Goal: Task Accomplishment & Management: Use online tool/utility

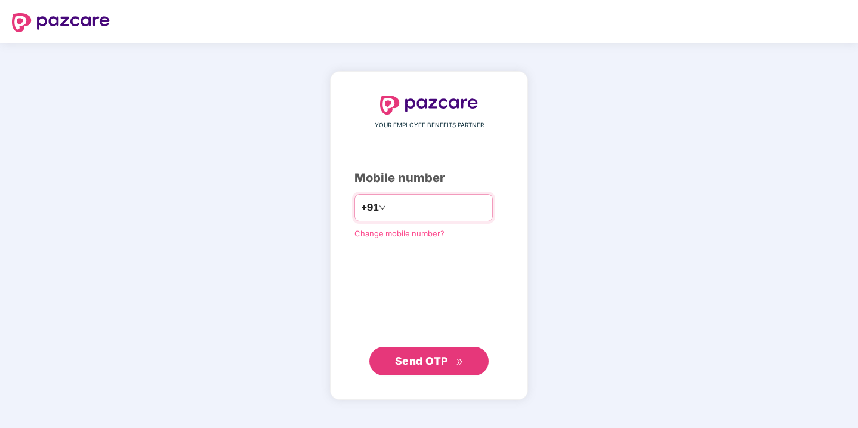
type input "**********"
click at [431, 379] on div "**********" at bounding box center [429, 235] width 198 height 329
click at [414, 368] on span "Send OTP" at bounding box center [429, 360] width 69 height 17
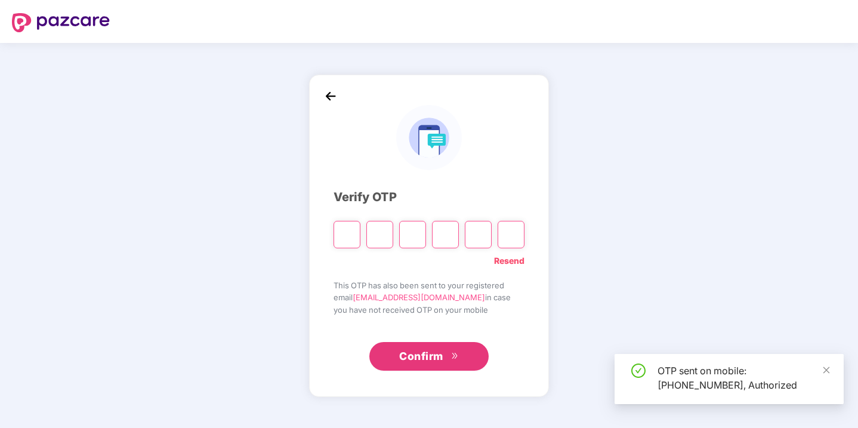
type input "*"
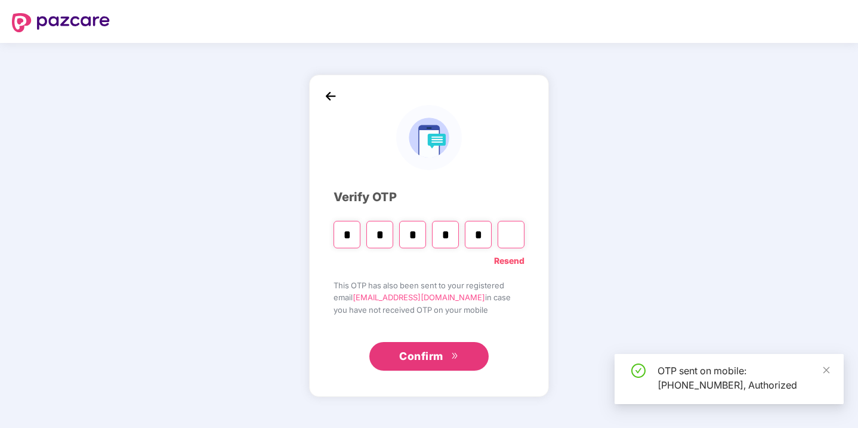
type input "*"
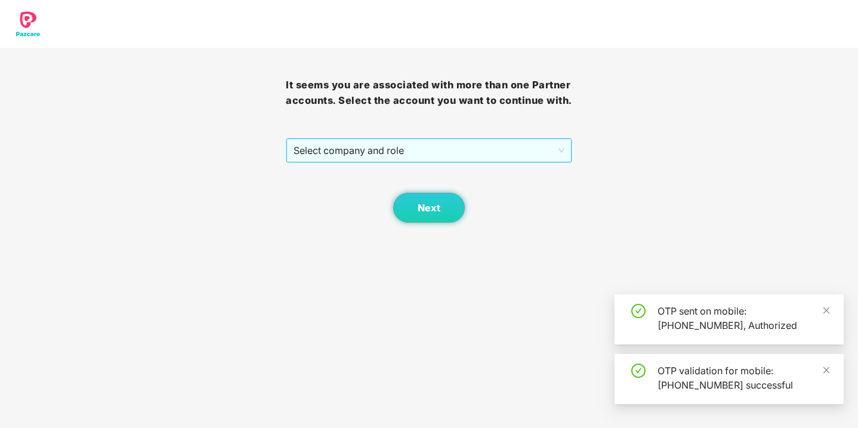
click at [351, 162] on span "Select company and role" at bounding box center [428, 150] width 270 height 23
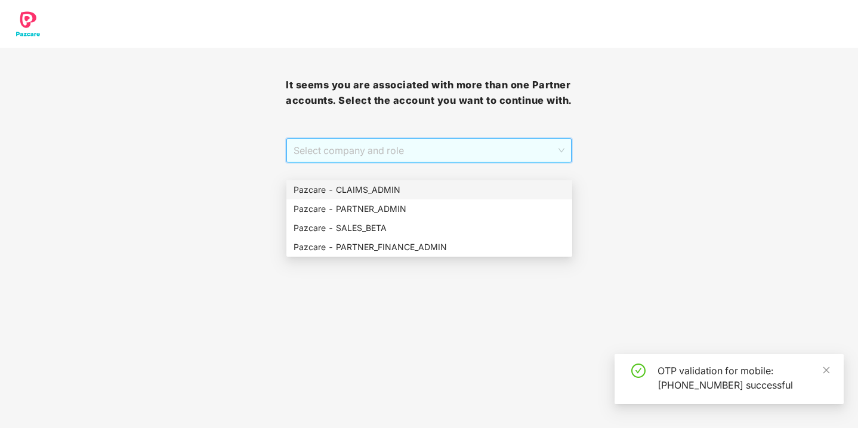
click at [357, 196] on div "Pazcare - CLAIMS_ADMIN" at bounding box center [428, 189] width 271 height 13
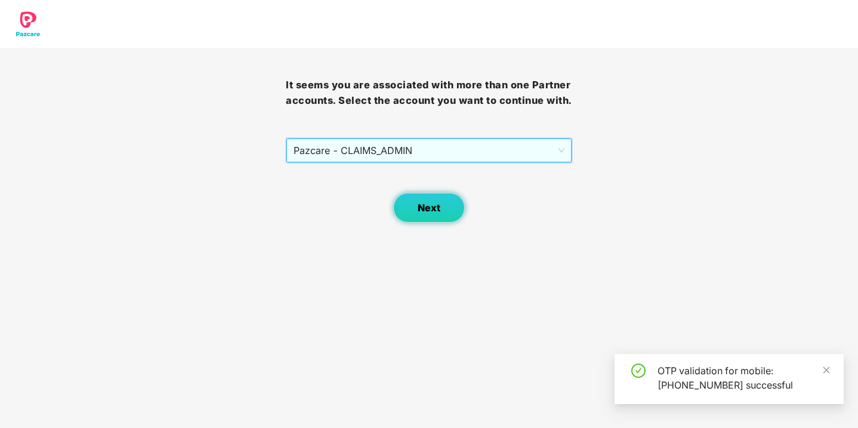
click at [422, 215] on button "Next" at bounding box center [429, 208] width 72 height 30
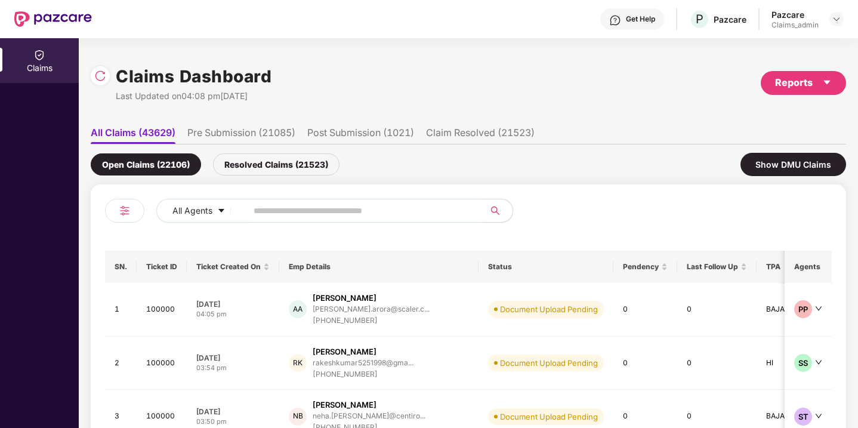
click at [400, 211] on input "text" at bounding box center [360, 211] width 214 height 18
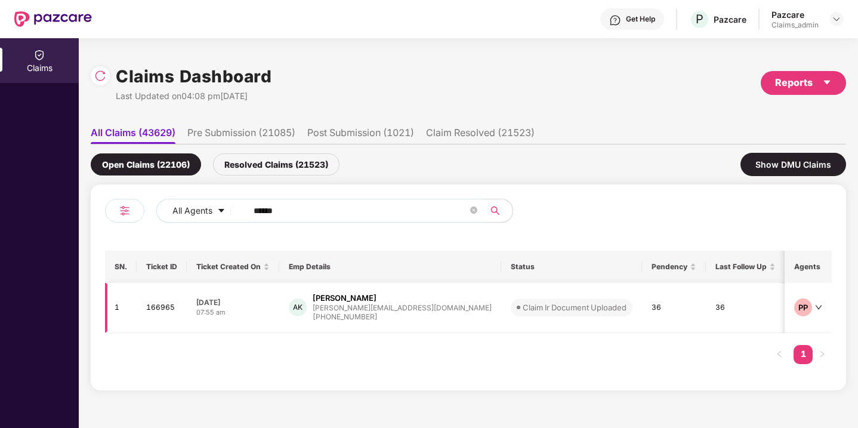
type input "******"
click at [354, 315] on div "[PHONE_NUMBER]" at bounding box center [401, 316] width 179 height 11
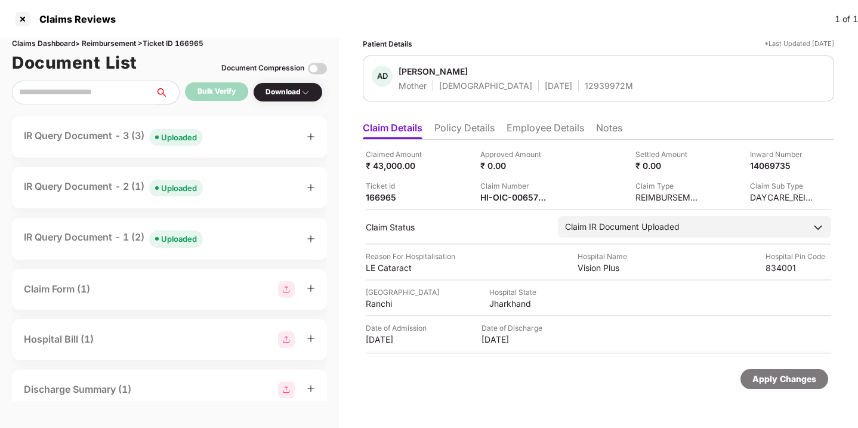
drag, startPoint x: 109, startPoint y: 139, endPoint x: 117, endPoint y: 139, distance: 8.9
click at [114, 139] on div "IR Query Document - 3 (3) Uploaded" at bounding box center [113, 136] width 179 height 17
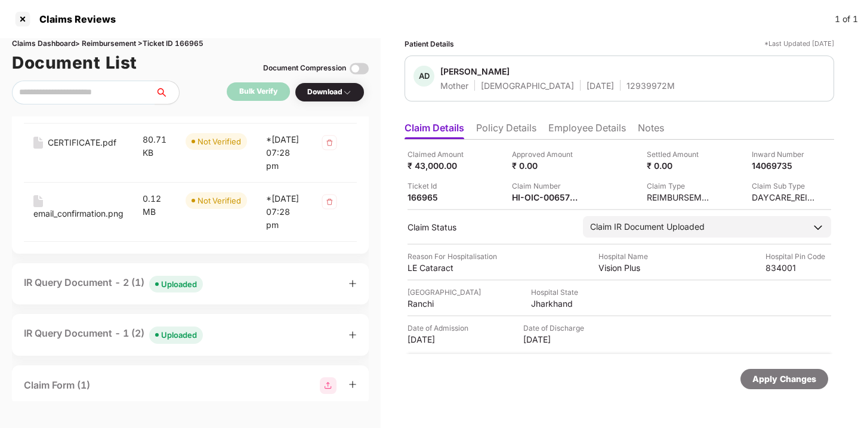
scroll to position [184, 0]
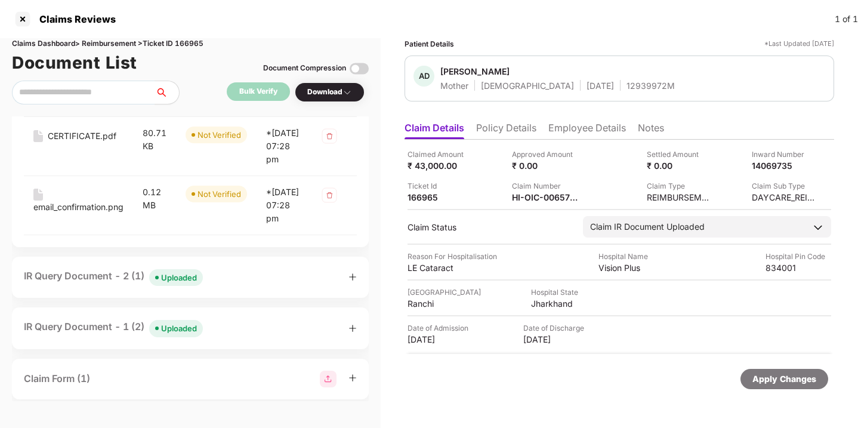
click at [349, 286] on div "IR Query Document - 2 (1) Uploaded" at bounding box center [190, 276] width 333 height 17
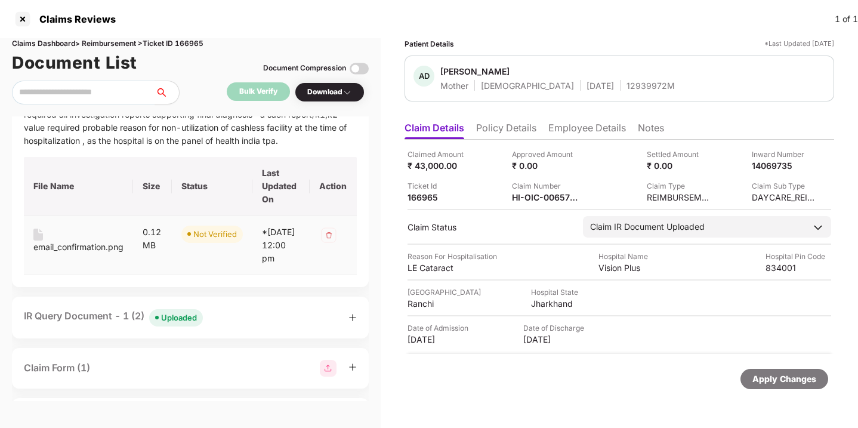
scroll to position [392, 0]
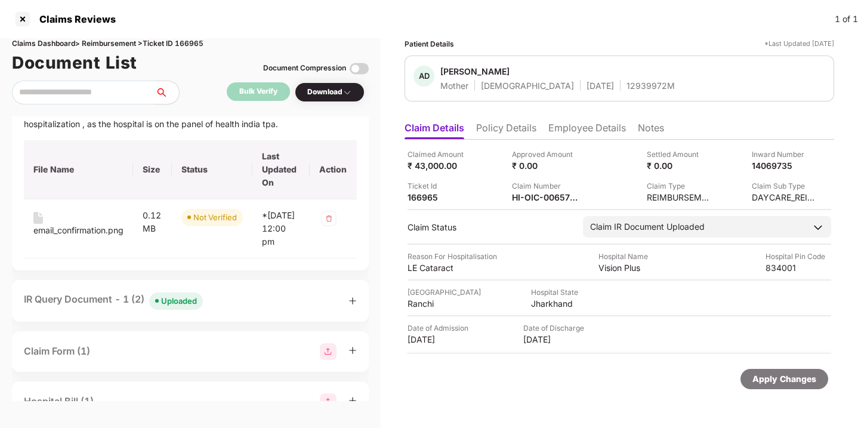
click at [358, 321] on div "IR Query Document - 1 (2) Uploaded" at bounding box center [190, 300] width 357 height 41
click at [354, 305] on icon "plus" at bounding box center [352, 300] width 8 height 8
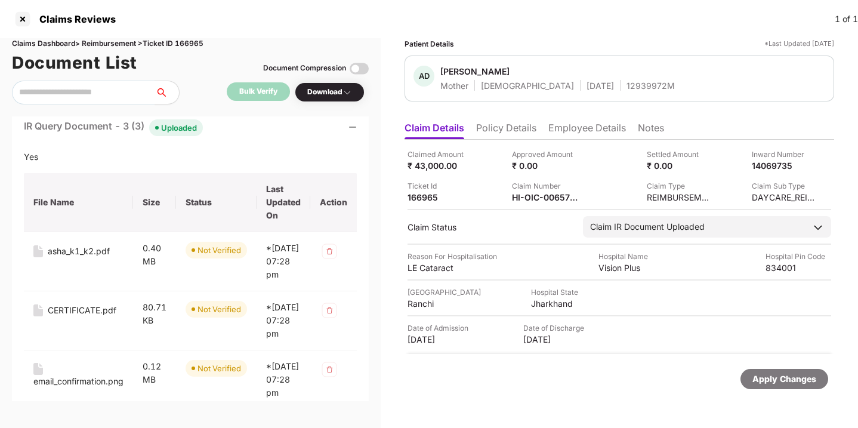
scroll to position [0, 0]
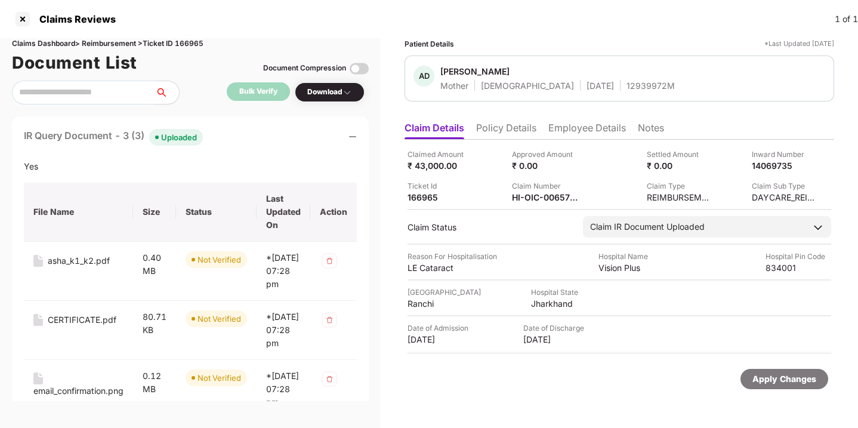
click at [356, 137] on icon "minus" at bounding box center [352, 137] width 7 height 1
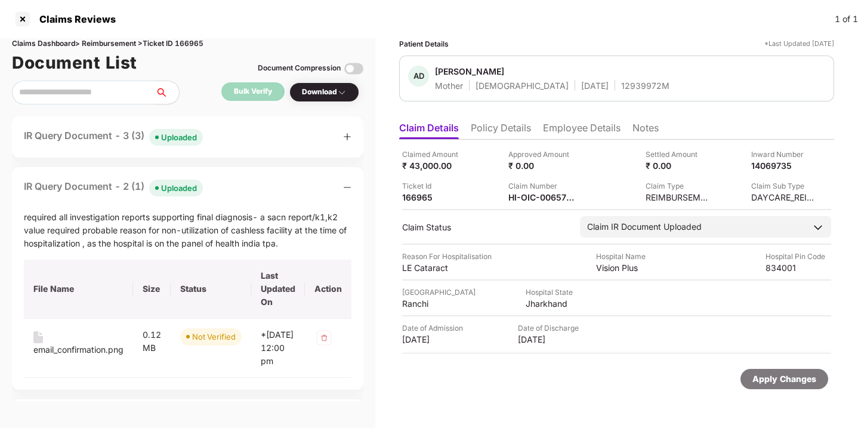
click at [346, 188] on icon "minus" at bounding box center [347, 187] width 8 height 8
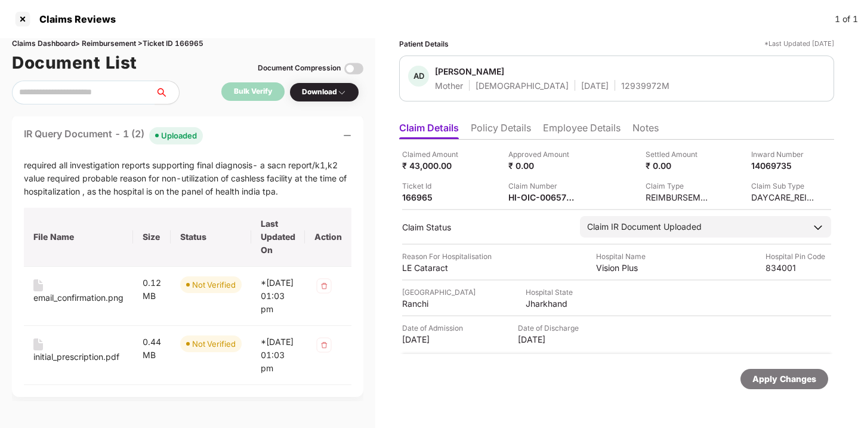
scroll to position [98, 0]
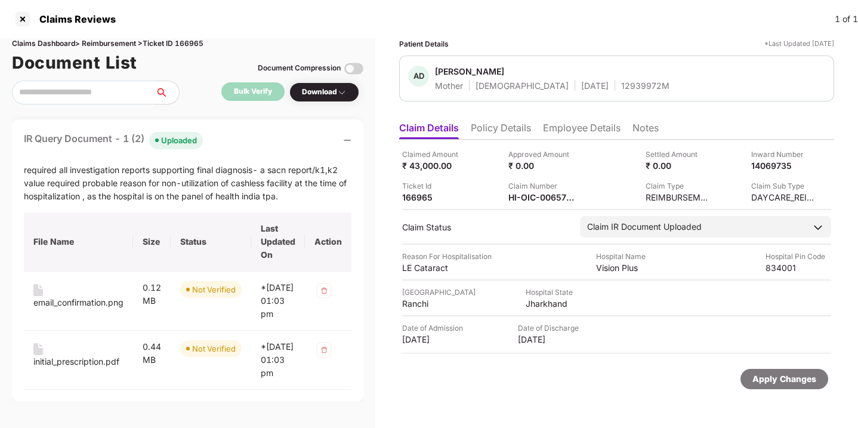
click at [346, 139] on icon "minus" at bounding box center [347, 140] width 8 height 8
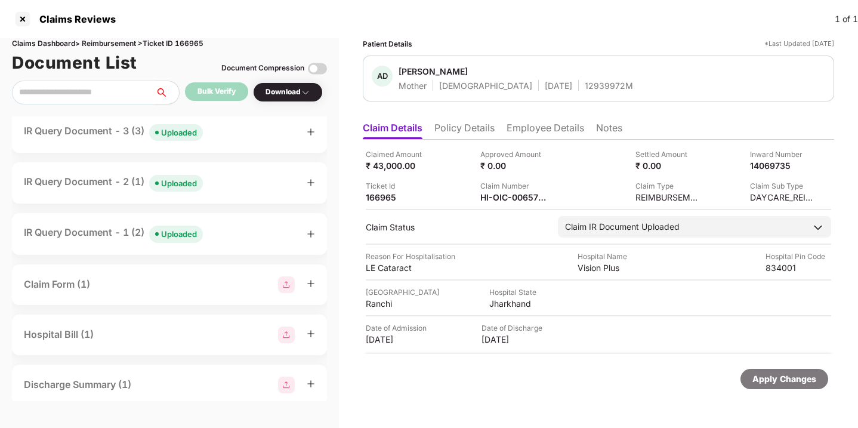
scroll to position [2, 0]
click at [308, 237] on icon "plus" at bounding box center [311, 236] width 8 height 8
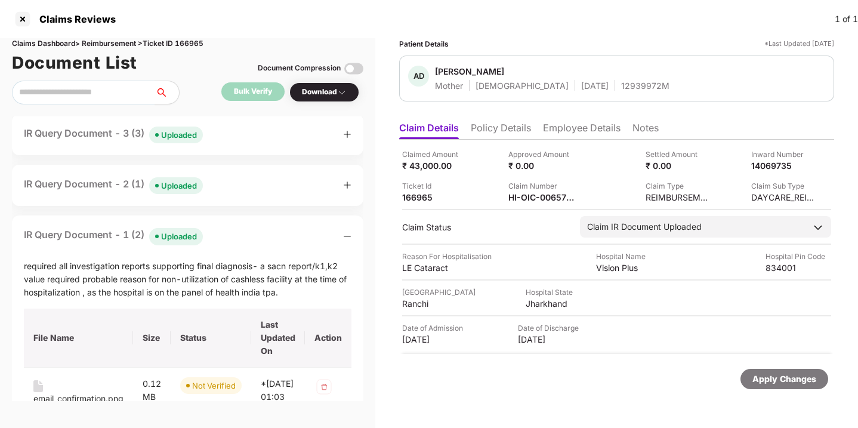
click at [349, 235] on icon "minus" at bounding box center [347, 236] width 8 height 8
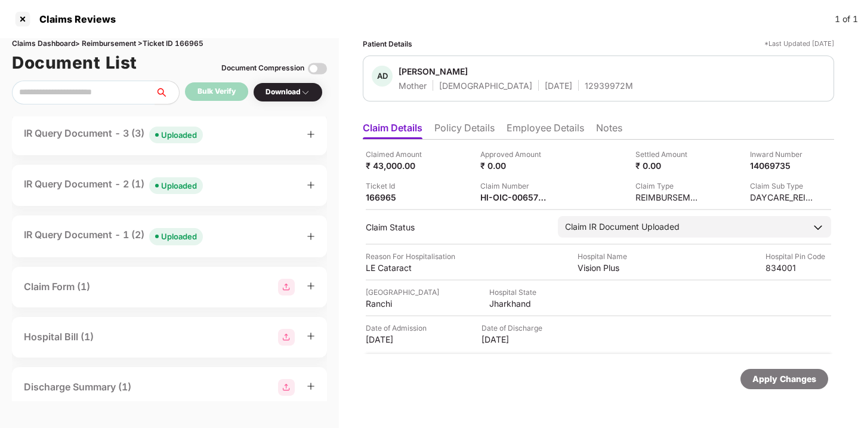
click at [307, 187] on icon "plus" at bounding box center [311, 185] width 8 height 8
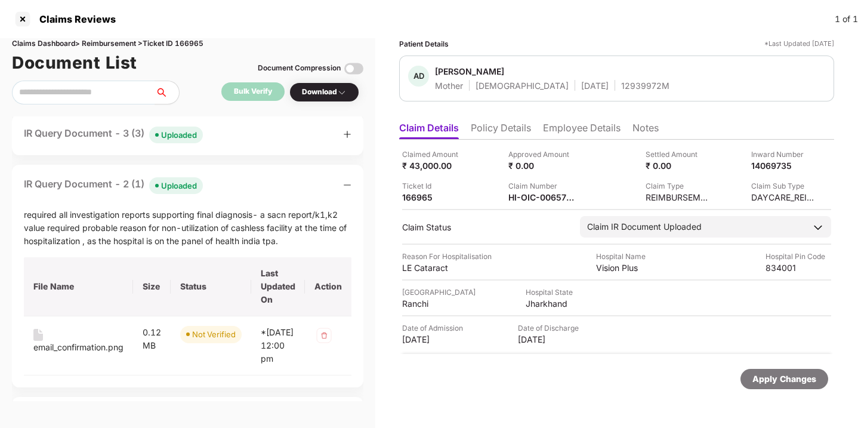
click at [346, 187] on icon "minus" at bounding box center [347, 185] width 8 height 8
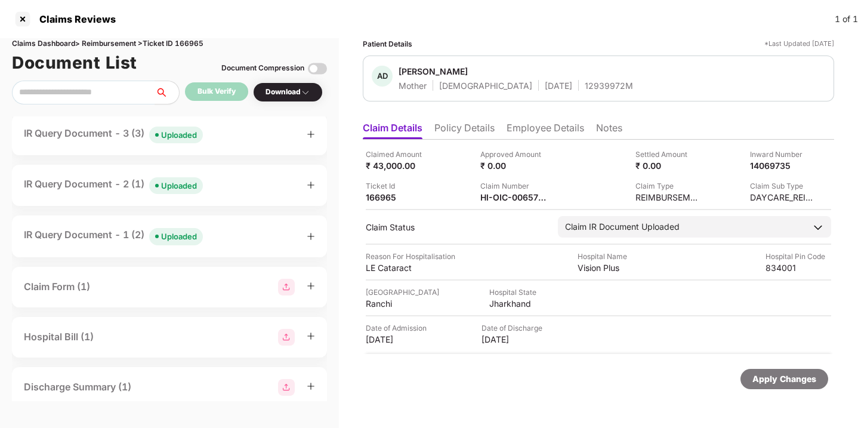
click at [308, 134] on icon "plus" at bounding box center [310, 134] width 7 height 1
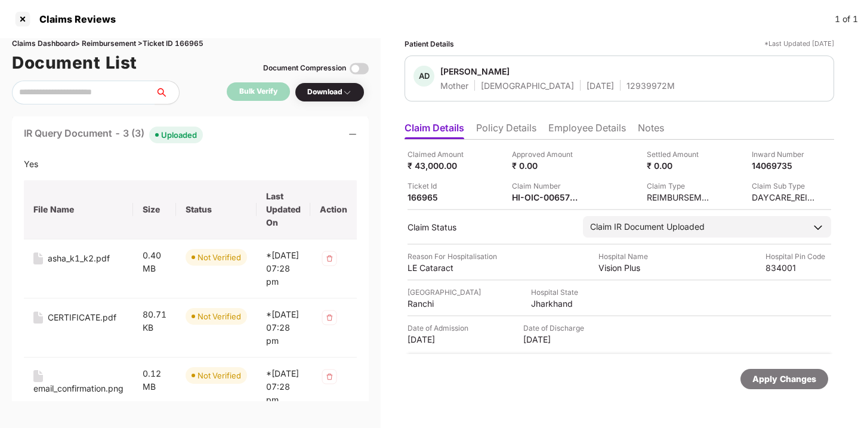
click at [356, 128] on div at bounding box center [352, 134] width 8 height 13
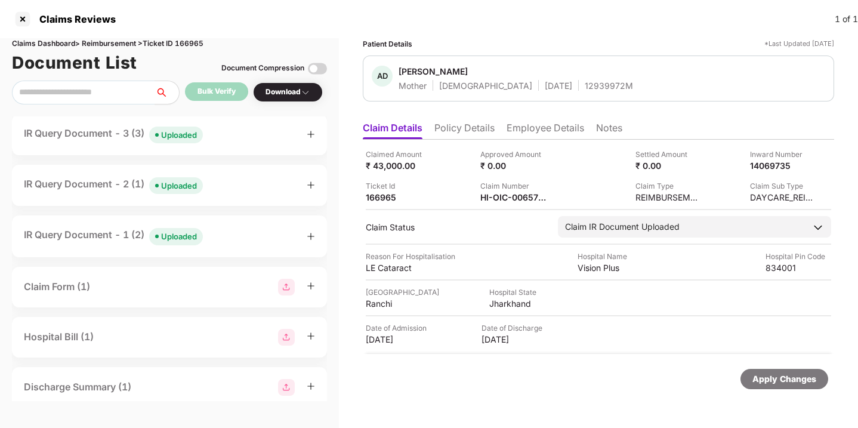
click at [308, 181] on icon "plus" at bounding box center [311, 185] width 8 height 8
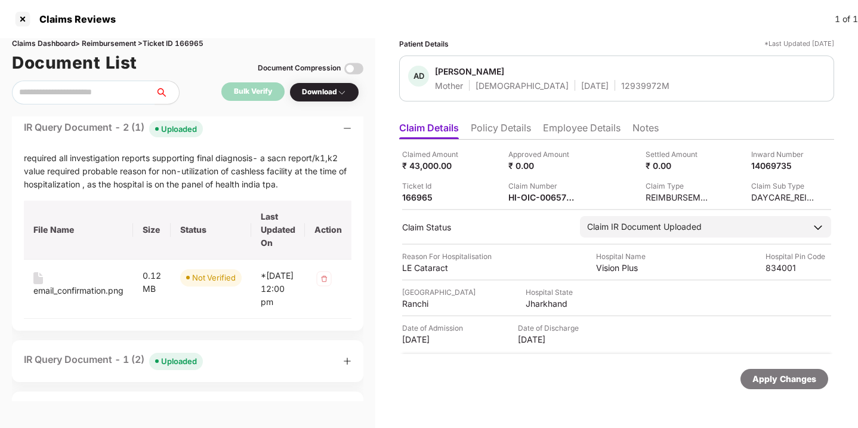
scroll to position [0, 0]
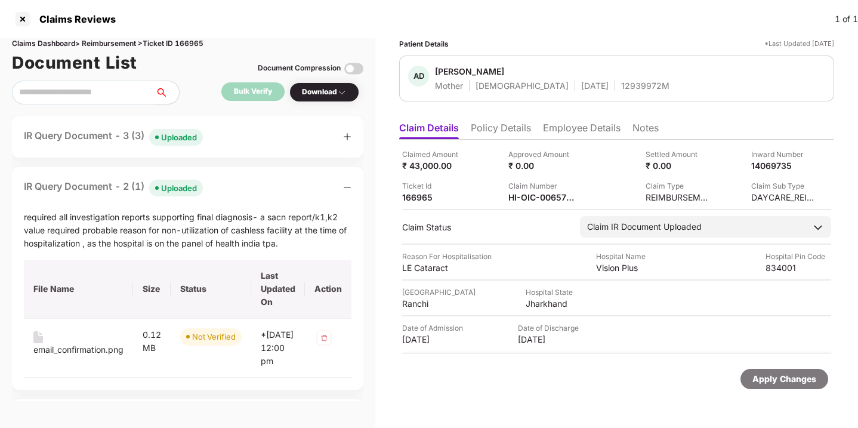
click at [347, 135] on icon "plus" at bounding box center [347, 136] width 8 height 8
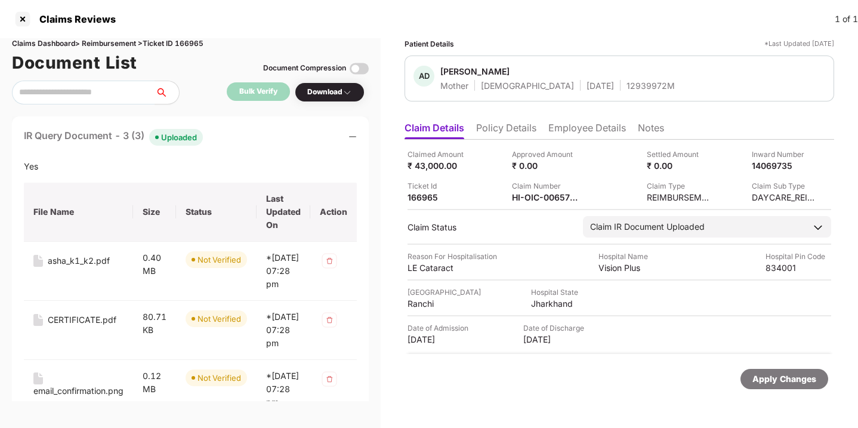
click at [359, 136] on div "IR Query Document - 3 (3) Uploaded Yes File Name Size Status Last Updated On Ac…" at bounding box center [190, 273] width 357 height 314
click at [354, 136] on icon "minus" at bounding box center [352, 136] width 8 height 8
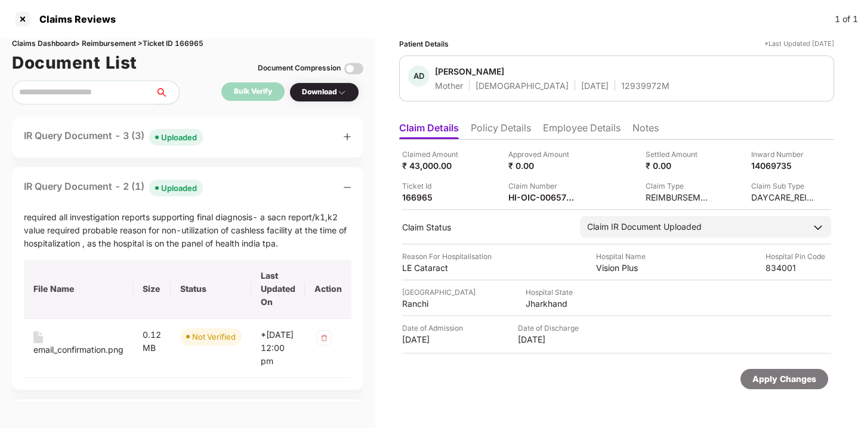
click at [349, 182] on div at bounding box center [347, 187] width 8 height 13
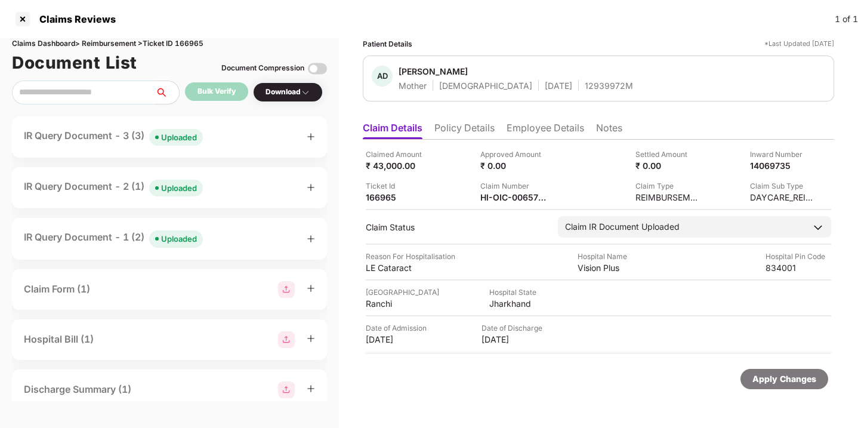
click at [307, 185] on icon "plus" at bounding box center [311, 187] width 8 height 8
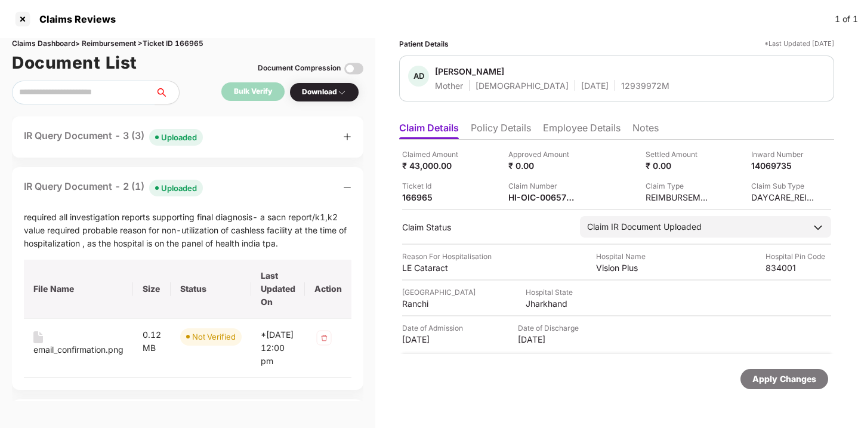
click at [211, 222] on div "required all investigation reports supporting final diagnosis- a sacn report/k1…" at bounding box center [187, 230] width 327 height 39
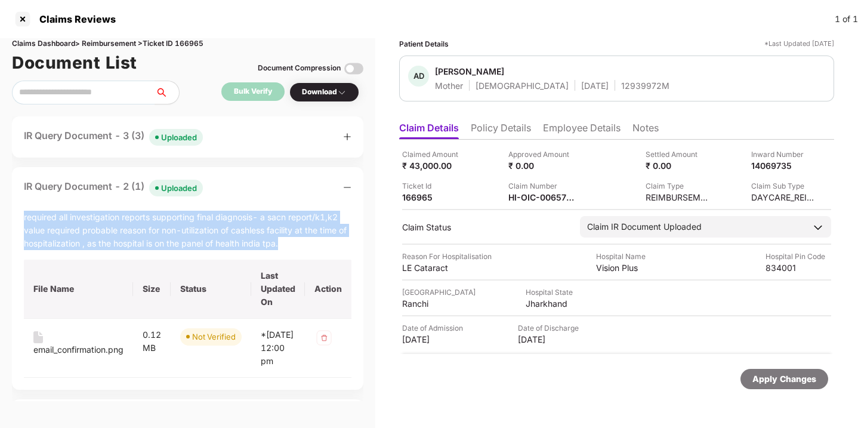
click at [211, 222] on div "required all investigation reports supporting final diagnosis- a sacn report/k1…" at bounding box center [187, 230] width 327 height 39
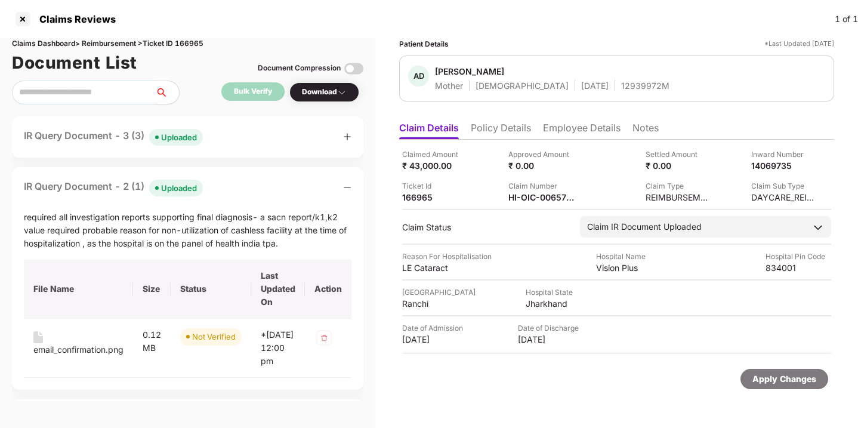
click at [90, 146] on div "IR Query Document - 3 (3) Uploaded" at bounding box center [187, 136] width 351 height 41
click at [119, 139] on div "IR Query Document - 3 (3) Uploaded" at bounding box center [113, 136] width 179 height 17
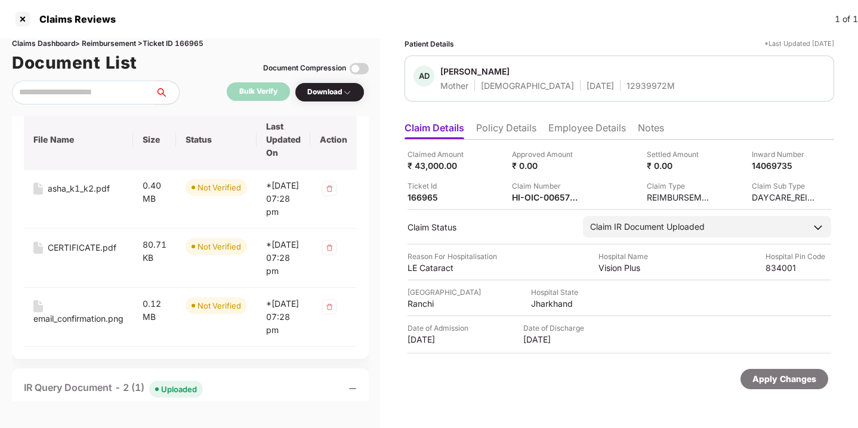
scroll to position [10, 0]
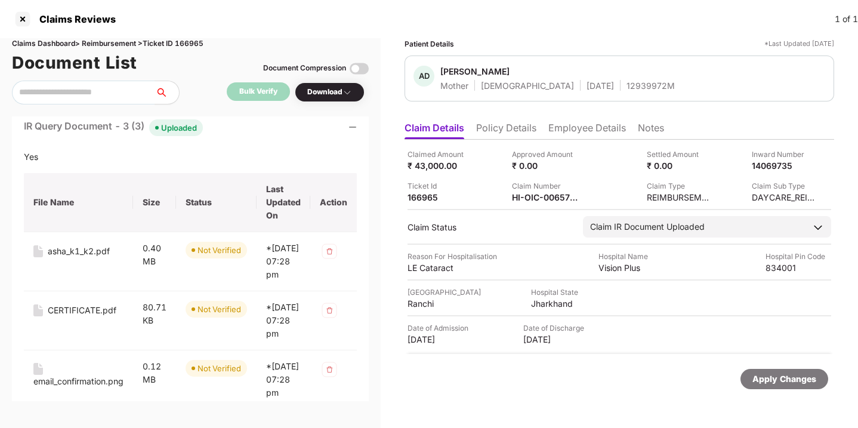
click at [351, 129] on icon "minus" at bounding box center [352, 127] width 8 height 8
